Goal: Transaction & Acquisition: Purchase product/service

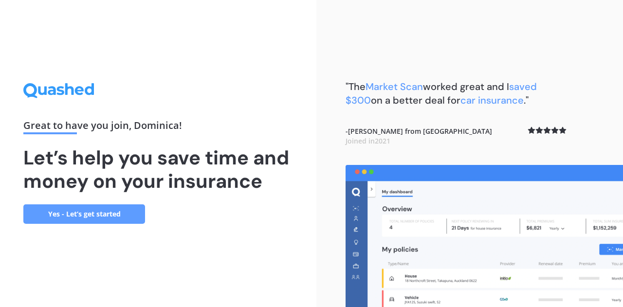
click at [111, 209] on link "Yes - Let’s get started" at bounding box center [84, 214] width 122 height 19
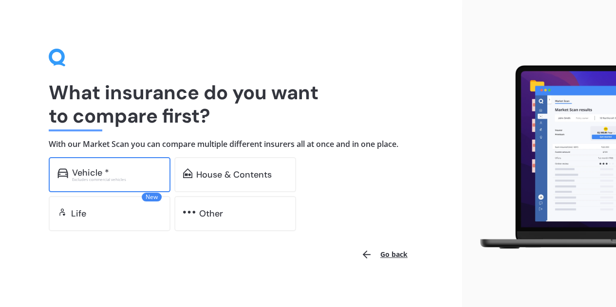
click at [97, 171] on div "Vehicle *" at bounding box center [90, 173] width 37 height 10
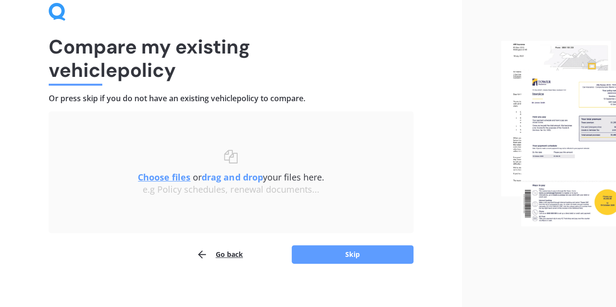
scroll to position [46, 0]
click at [174, 179] on u "Choose files" at bounding box center [164, 177] width 53 height 12
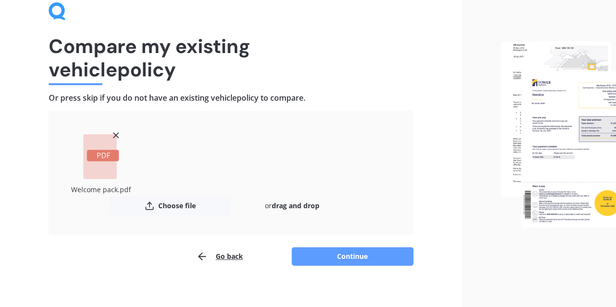
click at [347, 244] on div "Uploading Welcome pack.pdf Choose file or drag and drop The file name already e…" at bounding box center [231, 188] width 365 height 155
click at [343, 249] on button "Continue" at bounding box center [353, 256] width 122 height 19
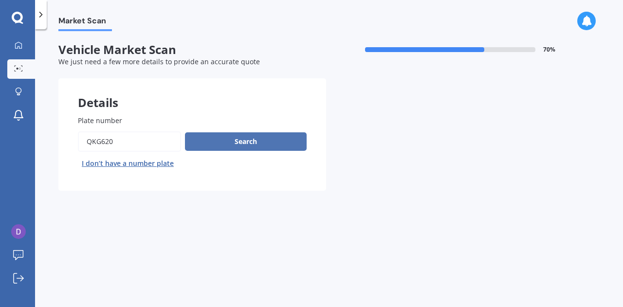
click at [239, 143] on button "Search" at bounding box center [246, 141] width 122 height 19
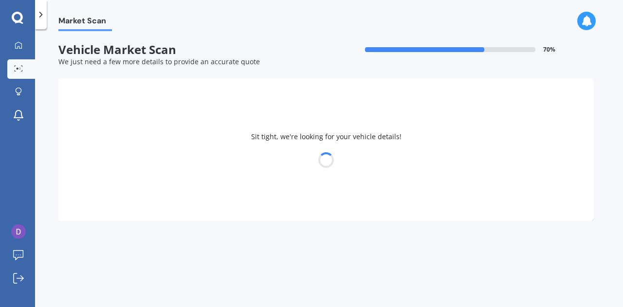
select select "MAZDA"
select select "DEMIO"
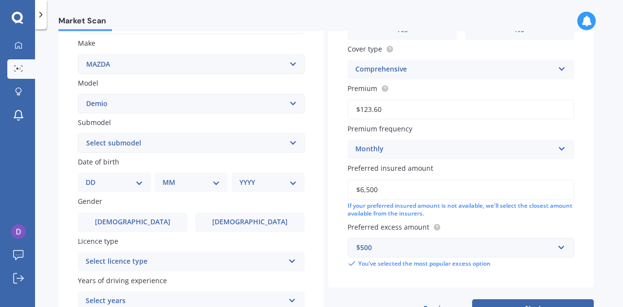
scroll to position [174, 0]
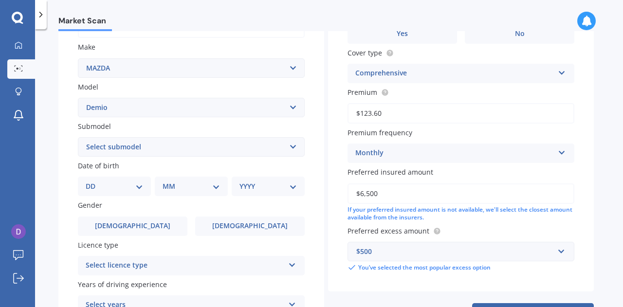
click at [136, 185] on select "DD 01 02 03 04 05 06 07 08 09 10 11 12 13 14 15 16 17 18 19 20 21 22 23 24 25 2…" at bounding box center [114, 186] width 57 height 11
select select "09"
click at [94, 182] on select "DD 01 02 03 04 05 06 07 08 09 10 11 12 13 14 15 16 17 18 19 20 21 22 23 24 25 2…" at bounding box center [114, 186] width 57 height 11
click at [215, 188] on select "MM 01 02 03 04 05 06 07 08 09 10 11 12" at bounding box center [194, 186] width 54 height 11
select select "06"
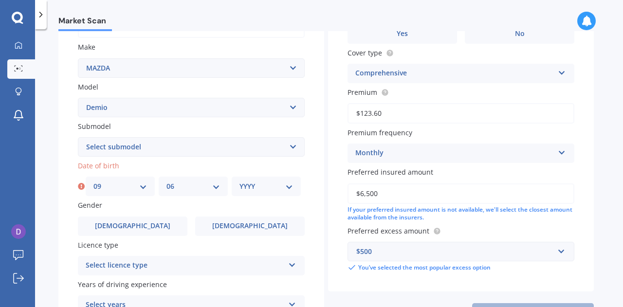
click at [167, 182] on select "MM 01 02 03 04 05 06 07 08 09 10 11 12" at bounding box center [194, 186] width 54 height 11
click at [290, 185] on select "YYYY 2025 2024 2023 2022 2021 2020 2019 2018 2017 2016 2015 2014 2013 2012 2011…" at bounding box center [267, 186] width 54 height 11
select select "1988"
click at [240, 182] on select "YYYY 2025 2024 2023 2022 2021 2020 2019 2018 2017 2016 2015 2014 2013 2012 2011…" at bounding box center [267, 186] width 54 height 11
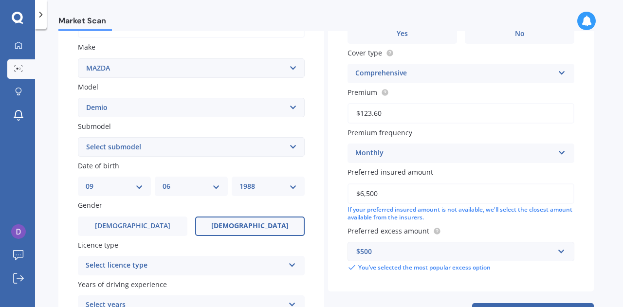
click at [249, 221] on label "[DEMOGRAPHIC_DATA]" at bounding box center [250, 226] width 110 height 19
click at [0, 0] on input "[DEMOGRAPHIC_DATA]" at bounding box center [0, 0] width 0 height 0
click at [194, 262] on div "Select licence type" at bounding box center [185, 266] width 199 height 12
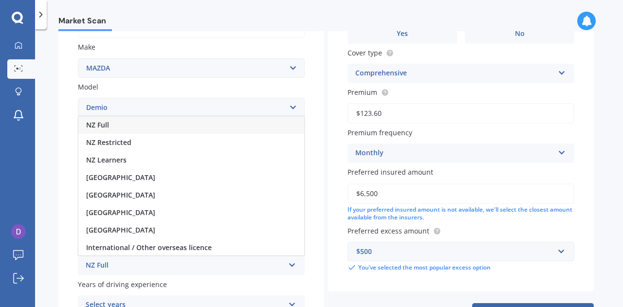
click at [183, 126] on div "NZ Full" at bounding box center [191, 125] width 226 height 18
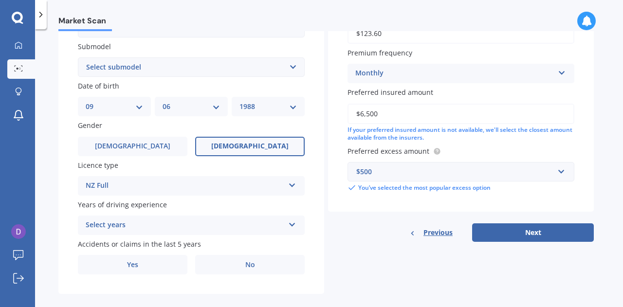
scroll to position [267, 0]
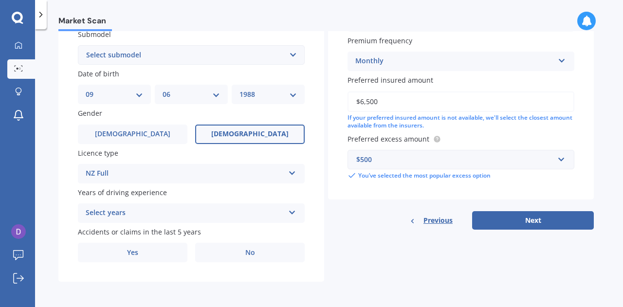
click at [288, 211] on div "Select years 5 or more years 4 years 3 years 2 years 1 year" at bounding box center [191, 213] width 227 height 19
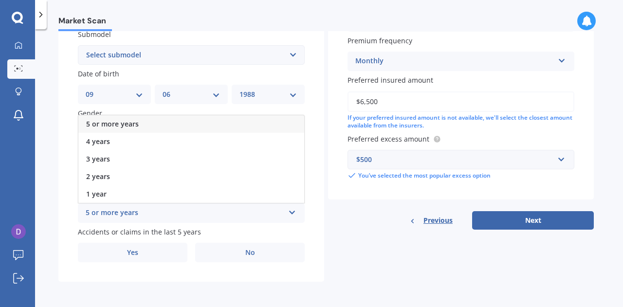
click at [239, 118] on div "5 or more years" at bounding box center [191, 124] width 226 height 18
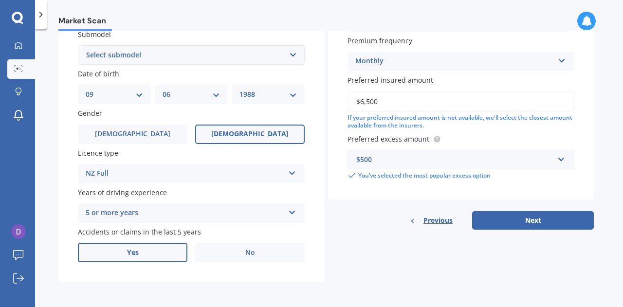
click at [140, 253] on label "Yes" at bounding box center [133, 252] width 110 height 19
click at [0, 0] on input "Yes" at bounding box center [0, 0] width 0 height 0
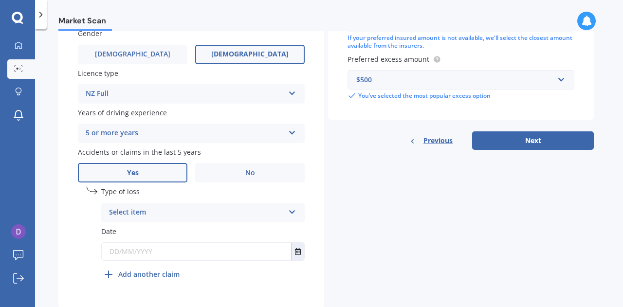
scroll to position [349, 0]
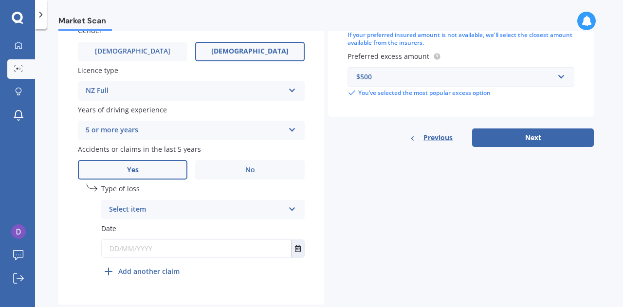
click at [302, 211] on div "Select item At fault accident Not at fault accident" at bounding box center [203, 209] width 204 height 19
click at [251, 196] on div "Type of loss At fault accident At fault accident Not at fault accident" at bounding box center [203, 202] width 204 height 36
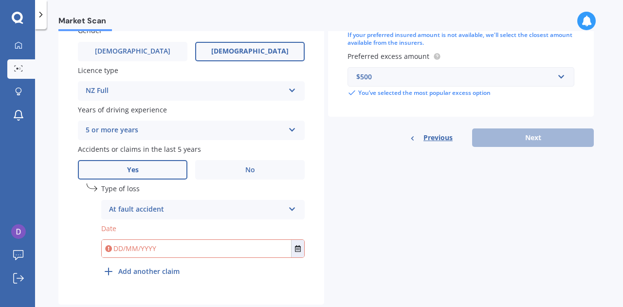
click at [297, 214] on div "At fault accident At fault accident Not at fault accident" at bounding box center [203, 209] width 204 height 19
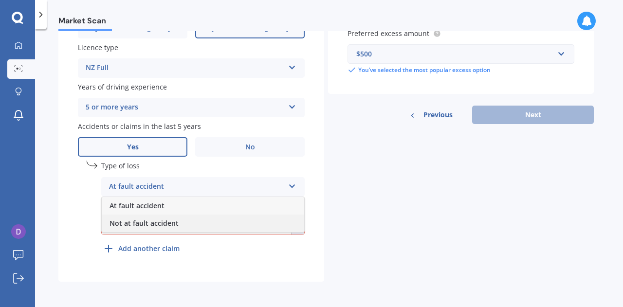
click at [233, 225] on div "Not at fault accident" at bounding box center [203, 224] width 203 height 18
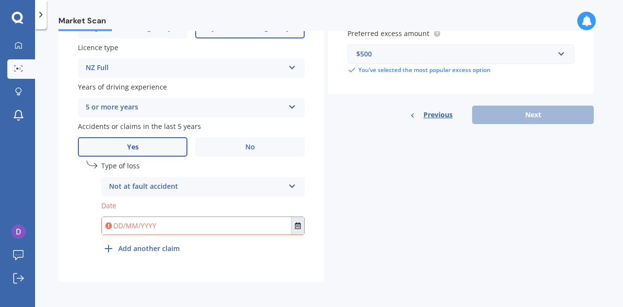
click at [295, 226] on button "Select date" at bounding box center [297, 226] width 13 height 18
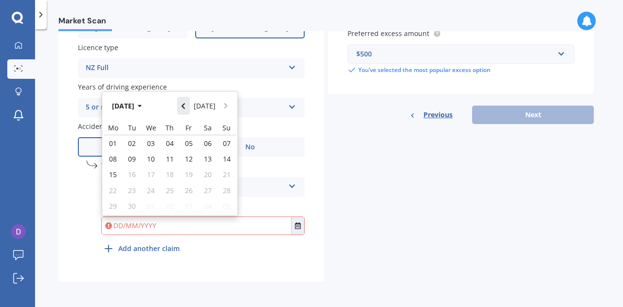
click at [186, 106] on icon "Navigate back" at bounding box center [183, 106] width 4 height 7
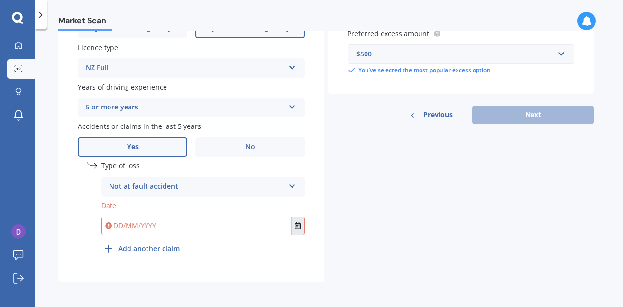
click at [300, 227] on icon "Select date" at bounding box center [298, 226] width 6 height 7
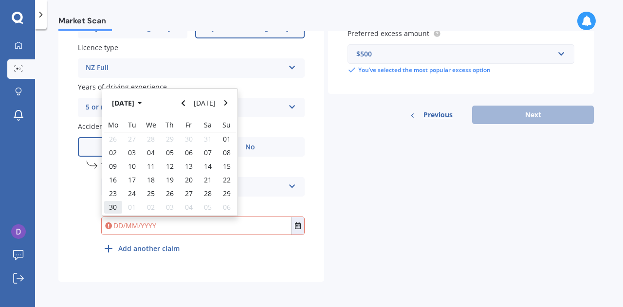
click at [115, 209] on span "30" at bounding box center [113, 207] width 8 height 9
type input "[DATE]"
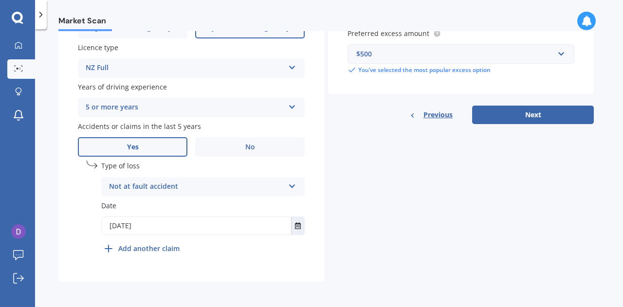
click at [295, 187] on icon at bounding box center [292, 184] width 8 height 7
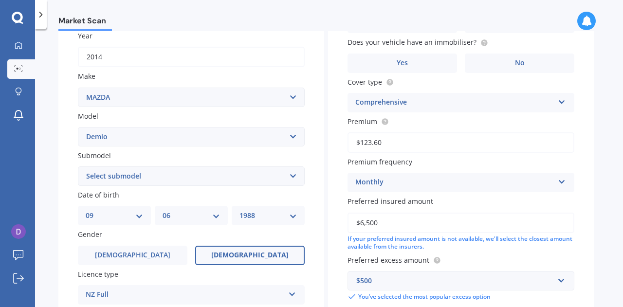
scroll to position [0, 0]
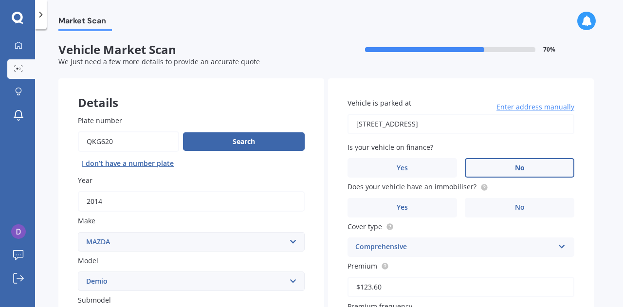
click at [501, 164] on label "No" at bounding box center [520, 167] width 110 height 19
click at [0, 0] on input "No" at bounding box center [0, 0] width 0 height 0
click at [504, 205] on label "No" at bounding box center [520, 207] width 110 height 19
click at [0, 0] on input "No" at bounding box center [0, 0] width 0 height 0
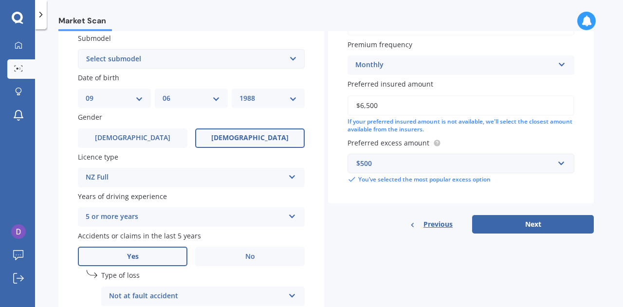
scroll to position [263, 0]
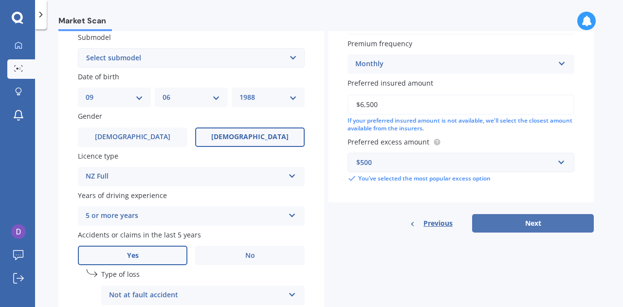
click at [514, 222] on button "Next" at bounding box center [533, 223] width 122 height 19
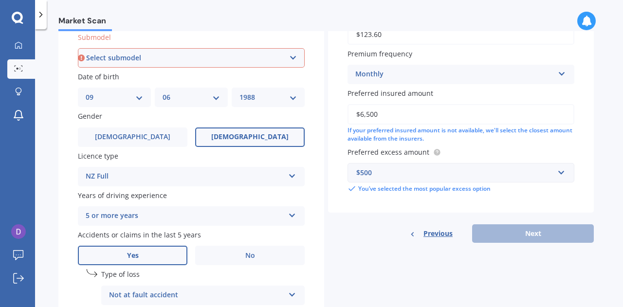
click at [292, 56] on select "Select submodel (All) Diesel Petrol XD Touring Turbo Diesel" at bounding box center [191, 57] width 227 height 19
select select "PETROL"
click at [78, 49] on select "Select submodel (All) Diesel Petrol XD Touring Turbo Diesel" at bounding box center [191, 57] width 227 height 19
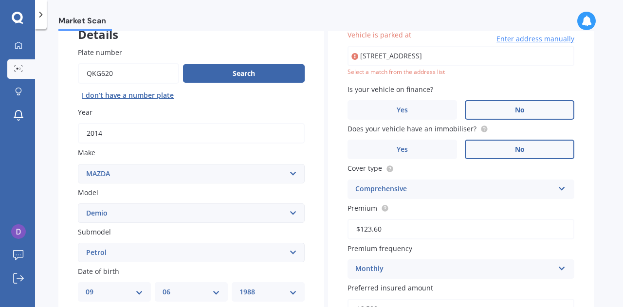
scroll to position [66, 0]
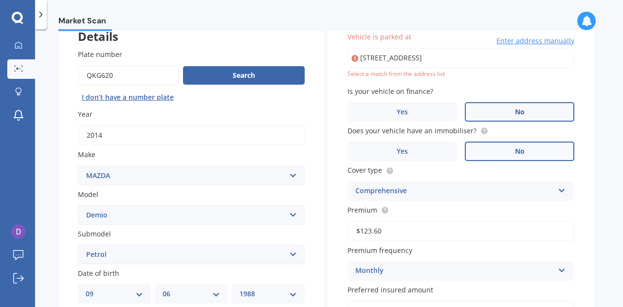
type input "[STREET_ADDRESS]"
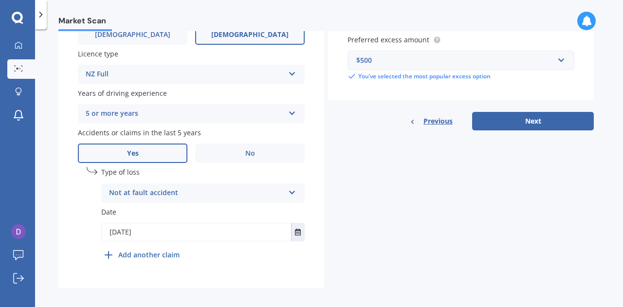
scroll to position [370, 0]
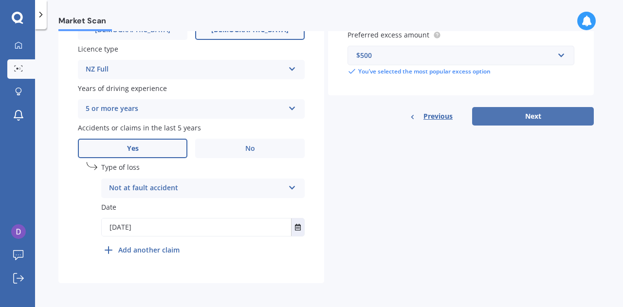
click at [536, 114] on button "Next" at bounding box center [533, 116] width 122 height 19
select select "09"
select select "06"
select select "1988"
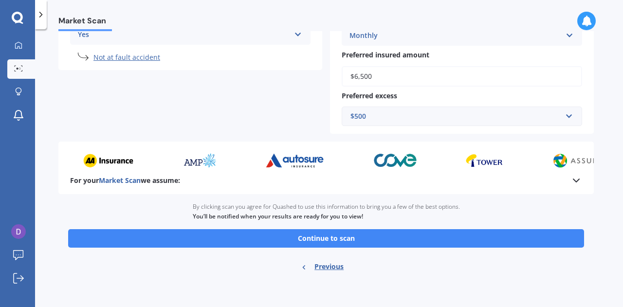
scroll to position [277, 0]
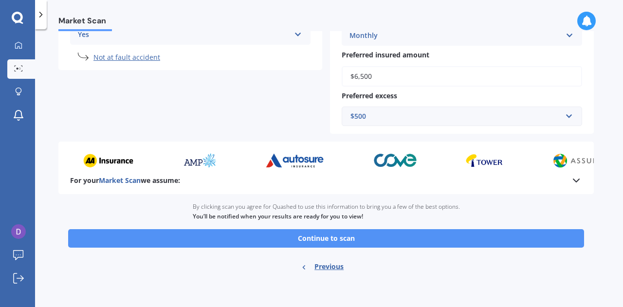
click at [309, 240] on button "Continue to scan" at bounding box center [326, 238] width 516 height 19
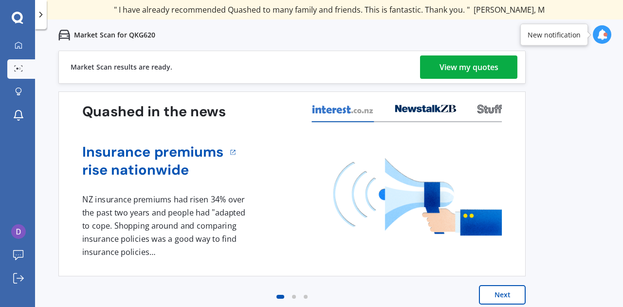
click at [463, 69] on div "View my quotes" at bounding box center [469, 67] width 59 height 23
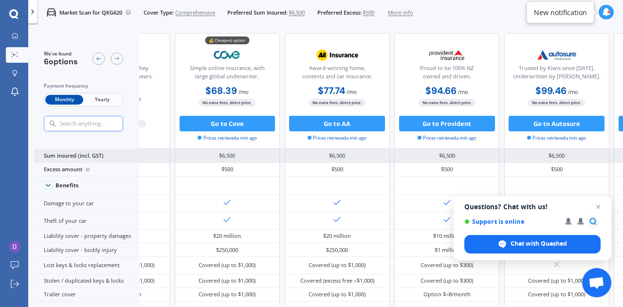
scroll to position [1, 72]
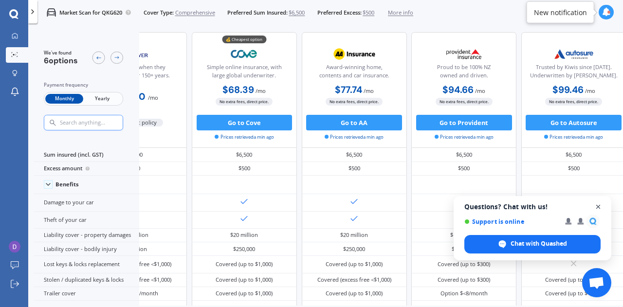
click at [599, 205] on span "Close chat" at bounding box center [599, 207] width 12 height 12
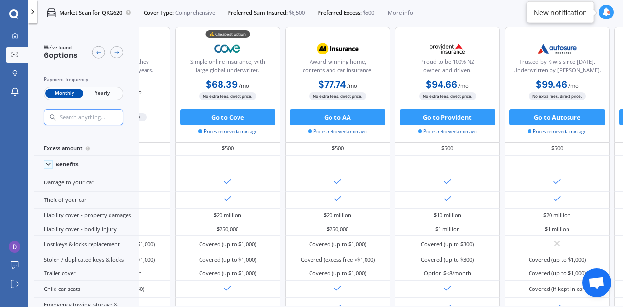
scroll to position [0, 93]
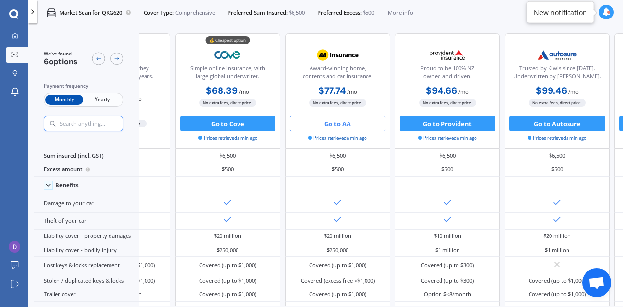
click at [342, 122] on button "Go to AA" at bounding box center [338, 124] width 96 height 16
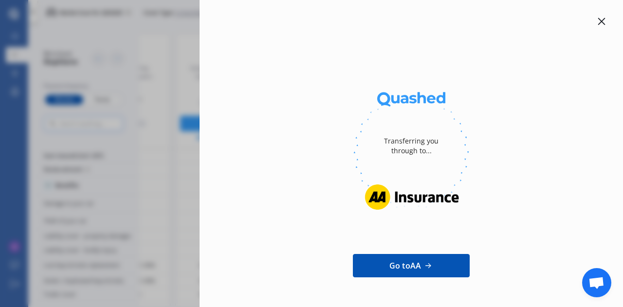
click at [598, 25] on icon at bounding box center [602, 22] width 8 height 8
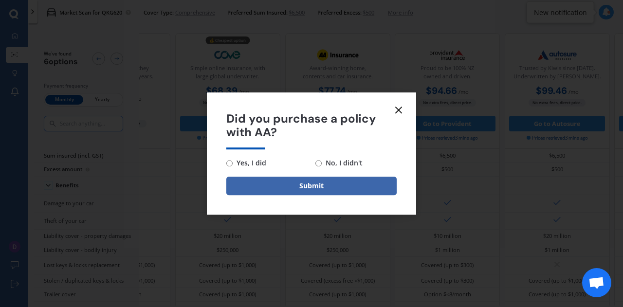
click at [397, 105] on icon at bounding box center [399, 110] width 12 height 12
